Goal: Information Seeking & Learning: Check status

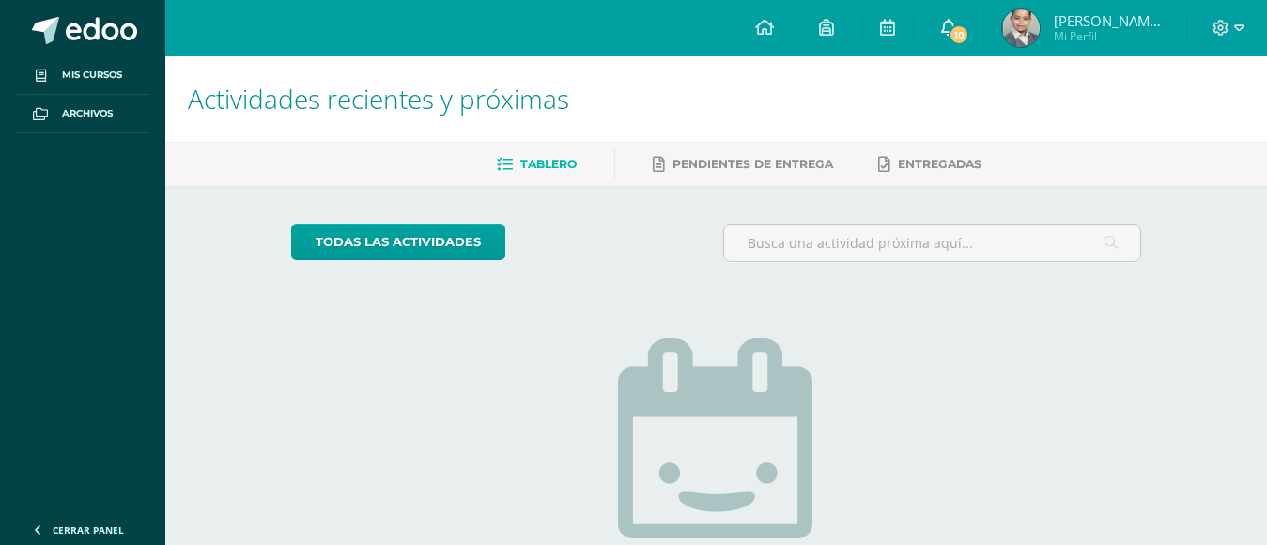
click at [933, 19] on link "10" at bounding box center [949, 28] width 60 height 56
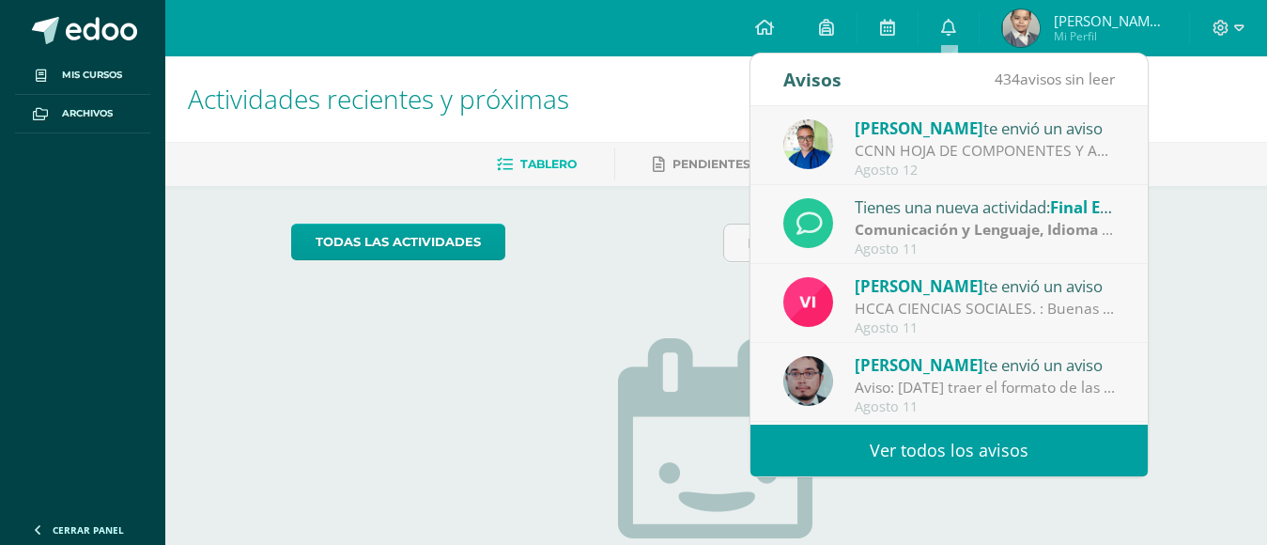
click at [930, 441] on link "Ver todos los avisos" at bounding box center [949, 451] width 397 height 52
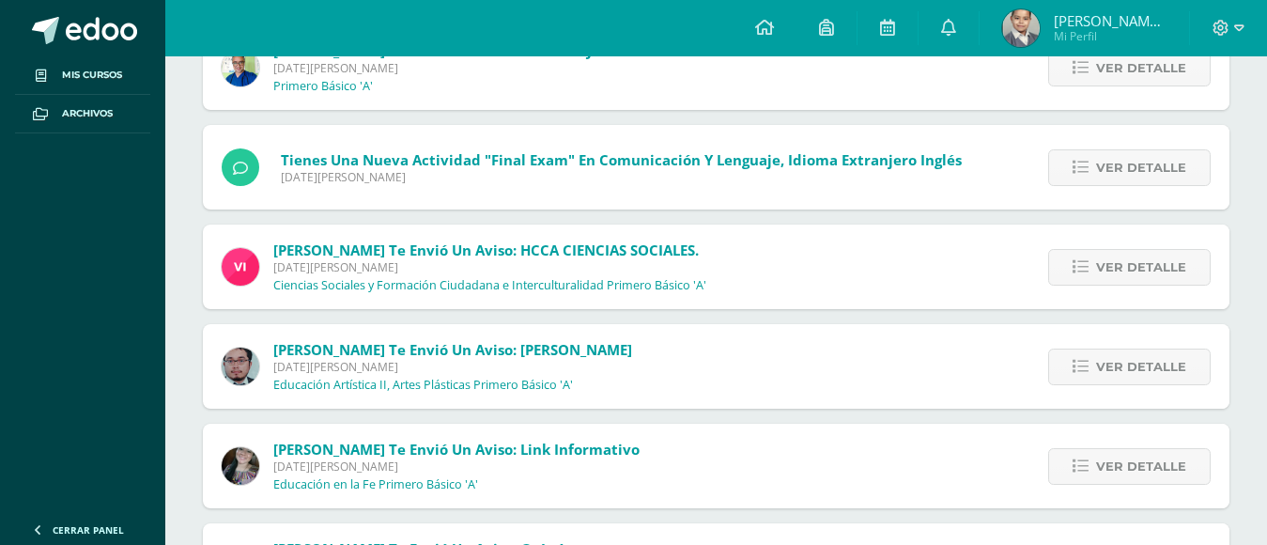
scroll to position [282, 0]
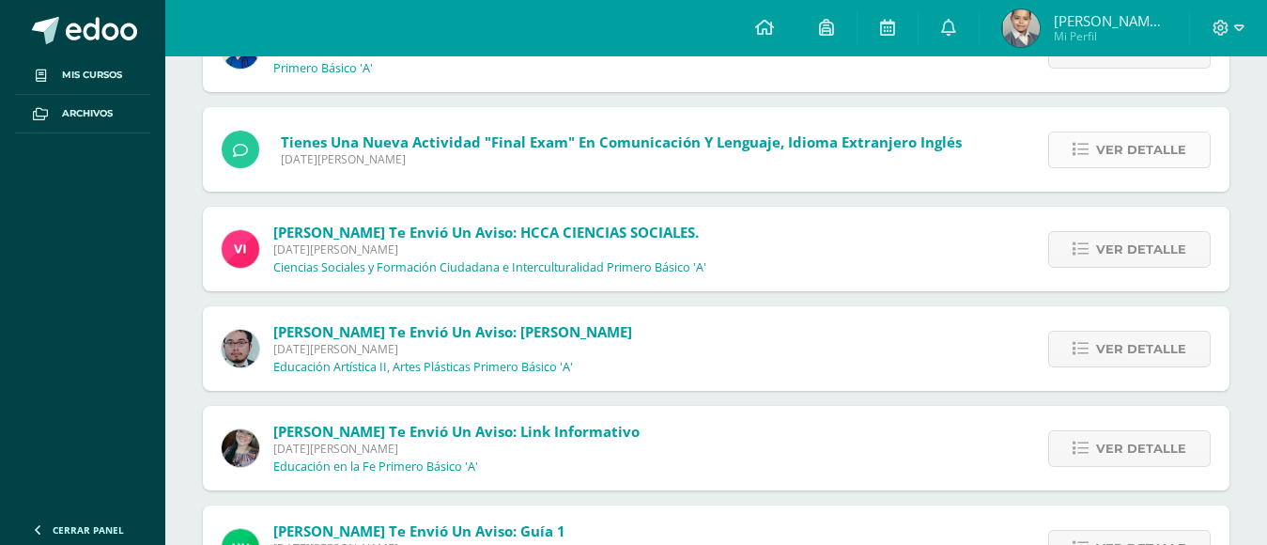
click at [1146, 148] on span "Ver detalle" at bounding box center [1141, 149] width 90 height 35
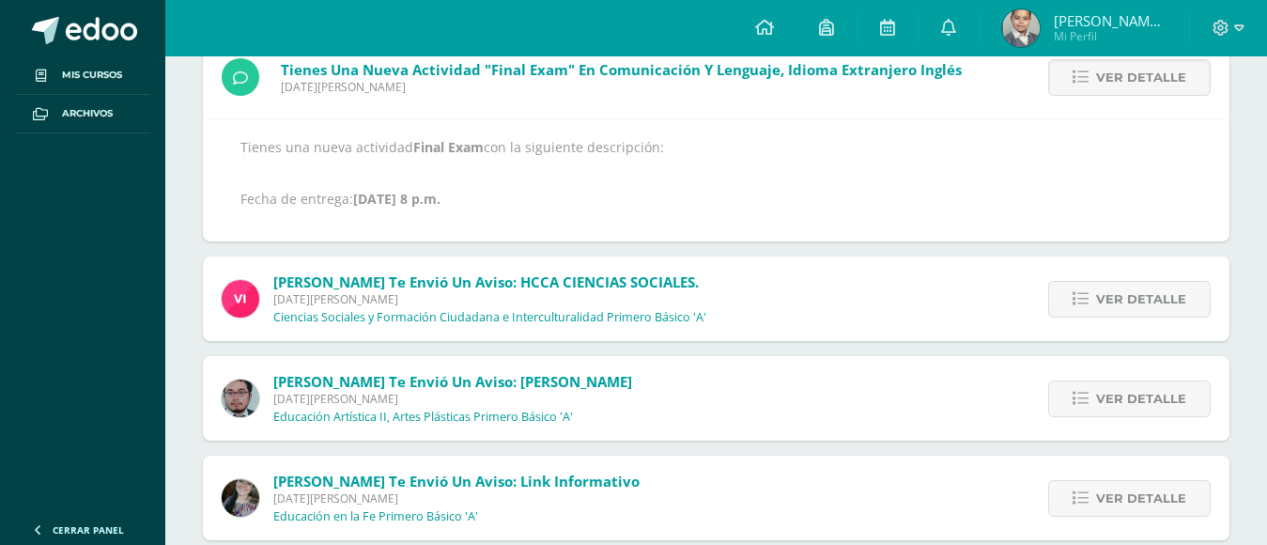
scroll to position [376, 0]
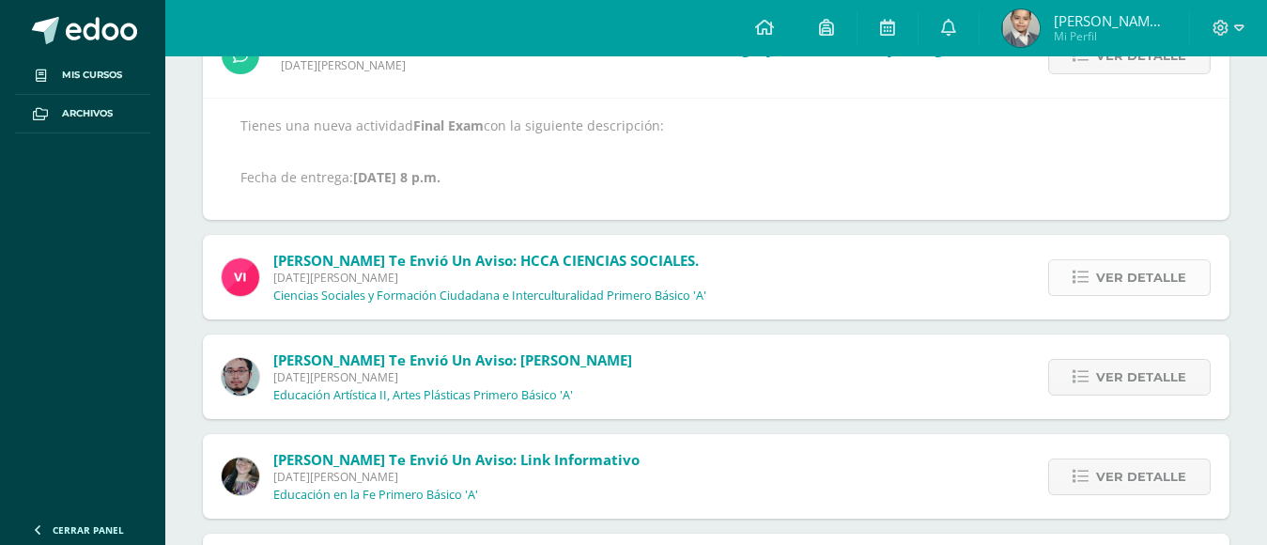
click at [1167, 279] on span "Ver detalle" at bounding box center [1141, 277] width 90 height 35
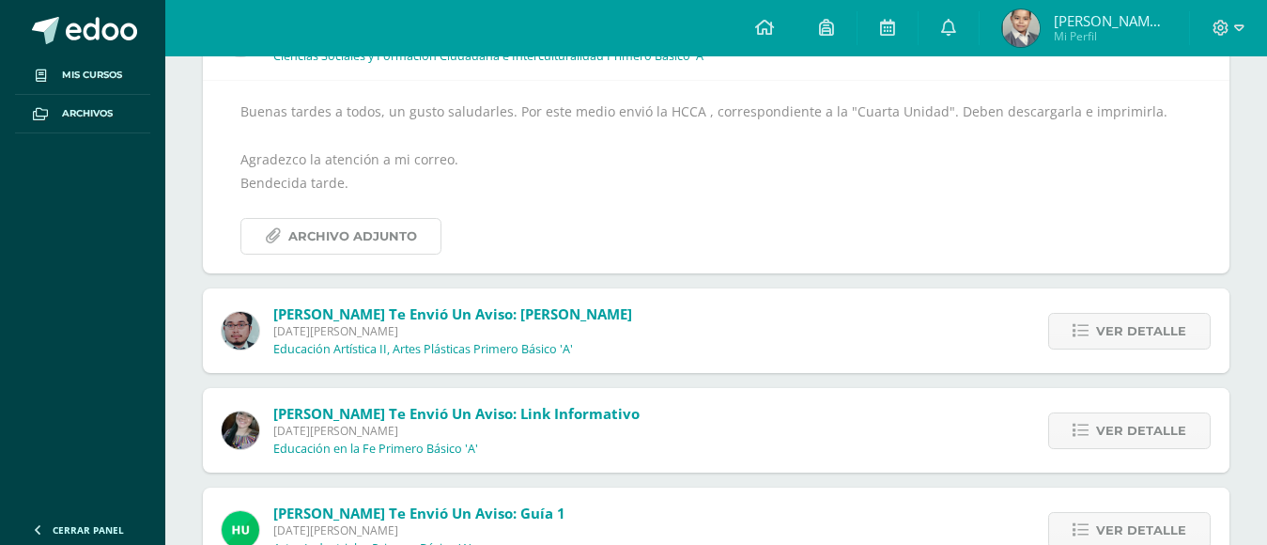
scroll to position [385, 0]
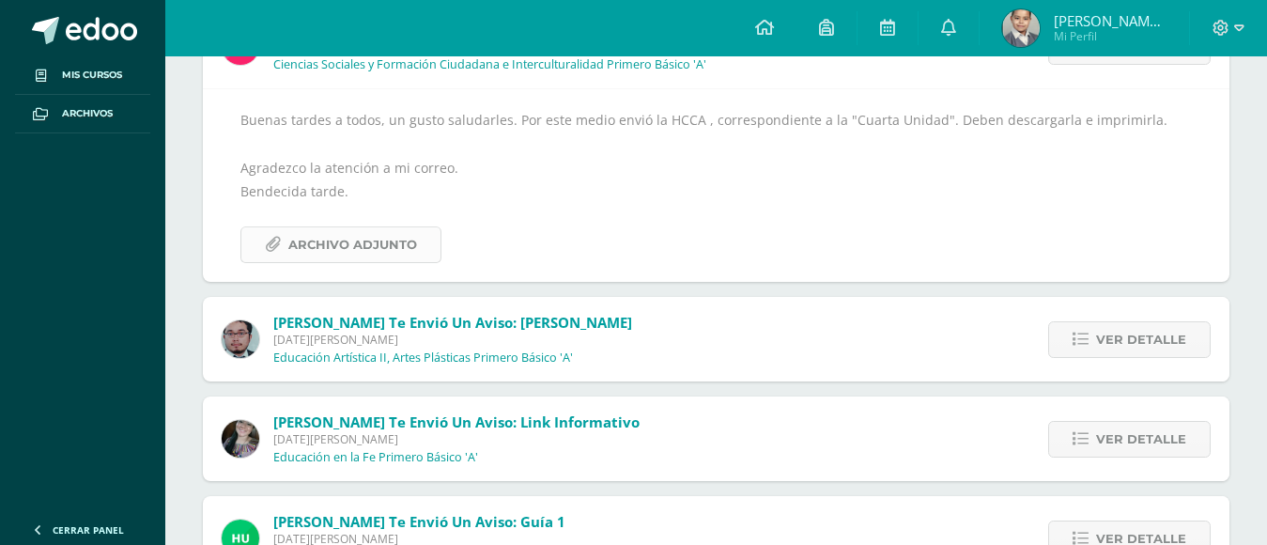
click at [255, 245] on link "Archivo Adjunto" at bounding box center [340, 244] width 201 height 37
